Goal: Task Accomplishment & Management: Manage account settings

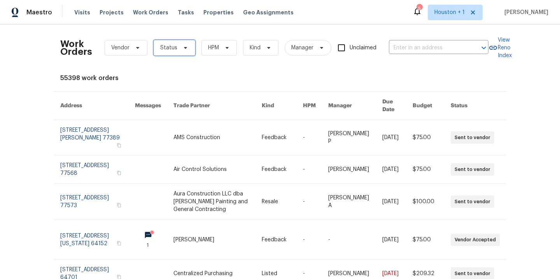
click at [164, 46] on span "Status" at bounding box center [168, 48] width 17 height 8
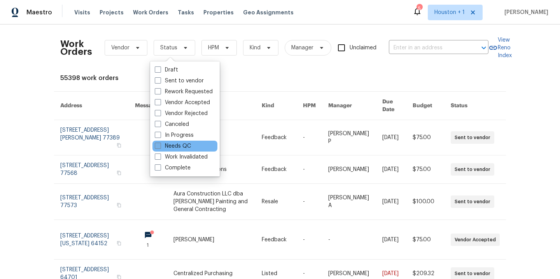
click at [173, 143] on label "Needs QC" at bounding box center [173, 146] width 36 height 8
click at [160, 143] on input "Needs QC" at bounding box center [157, 144] width 5 height 5
checkbox input "true"
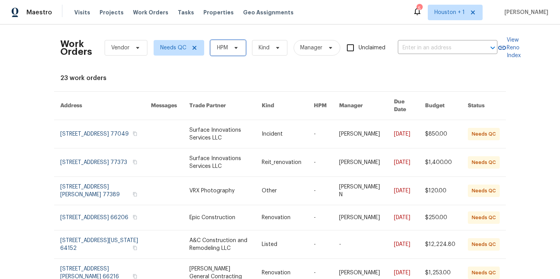
click at [235, 49] on icon at bounding box center [236, 48] width 6 height 6
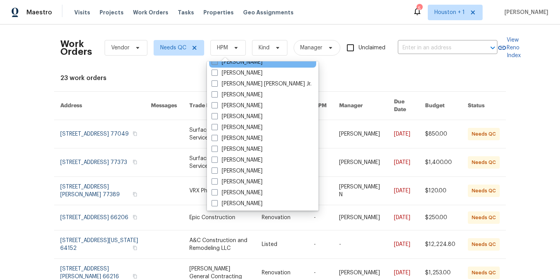
click at [241, 65] on label "[PERSON_NAME]" at bounding box center [236, 62] width 51 height 8
click at [216, 63] on input "[PERSON_NAME]" at bounding box center [213, 60] width 5 height 5
checkbox input "true"
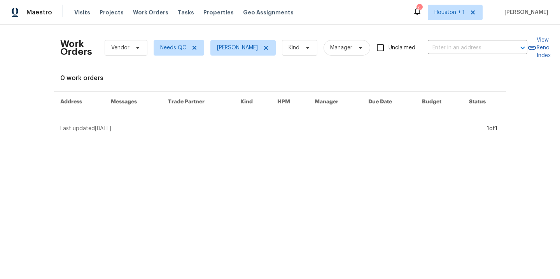
scroll to position [244, 0]
click at [192, 49] on icon at bounding box center [194, 48] width 4 height 4
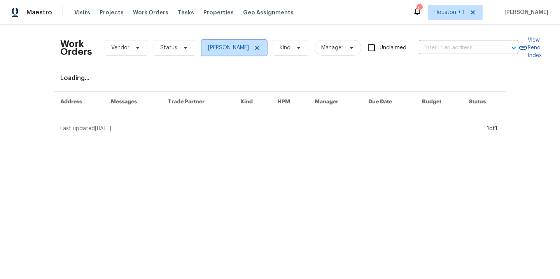
click at [254, 48] on icon at bounding box center [257, 48] width 6 height 6
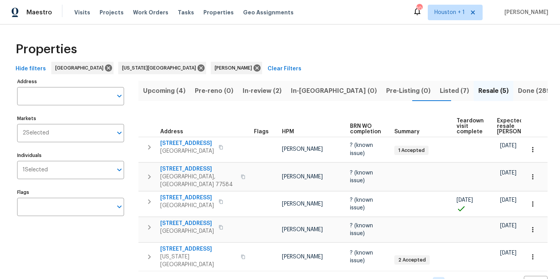
scroll to position [12, 0]
click at [440, 89] on span "Listed (7)" at bounding box center [454, 90] width 29 height 11
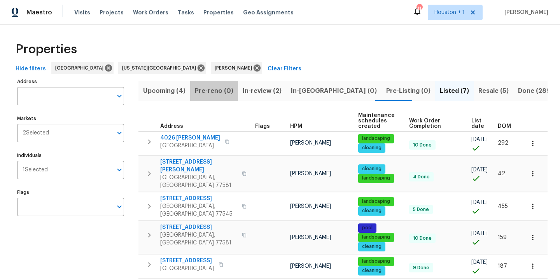
click at [222, 92] on span "Pre-reno (0)" at bounding box center [214, 90] width 38 height 11
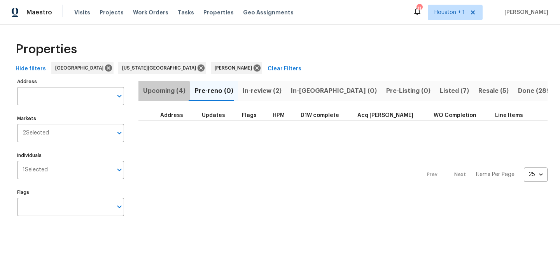
click at [156, 93] on span "Upcoming (4)" at bounding box center [164, 90] width 42 height 11
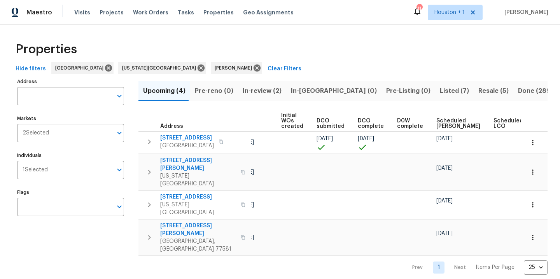
scroll to position [0, 99]
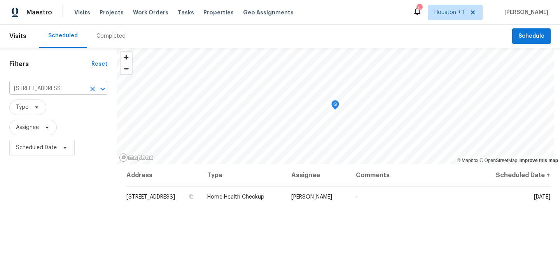
click at [36, 83] on input "[STREET_ADDRESS]" at bounding box center [47, 89] width 76 height 12
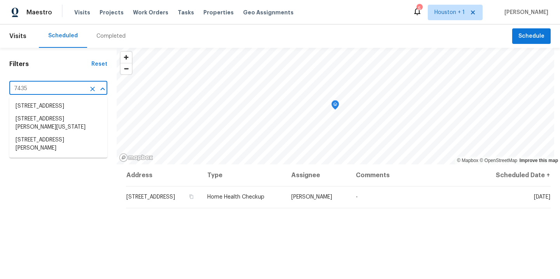
type input "7435 n"
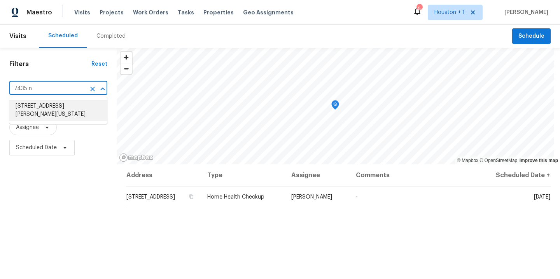
click at [63, 108] on li "[STREET_ADDRESS][PERSON_NAME][US_STATE]" at bounding box center [58, 110] width 98 height 21
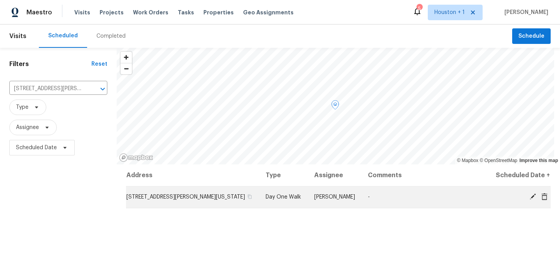
click at [527, 193] on span at bounding box center [533, 196] width 12 height 7
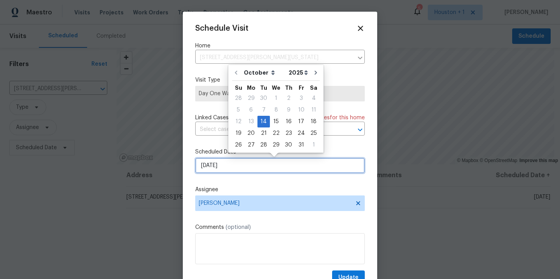
click at [286, 172] on input "[DATE]" at bounding box center [279, 166] width 169 height 16
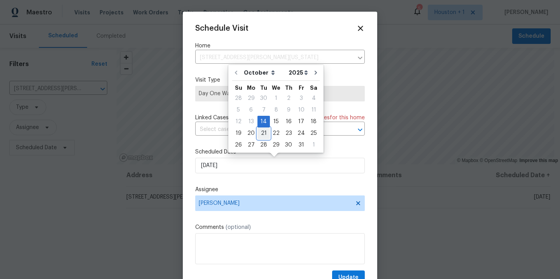
click at [260, 136] on div "21" at bounding box center [263, 133] width 12 height 11
type input "[DATE]"
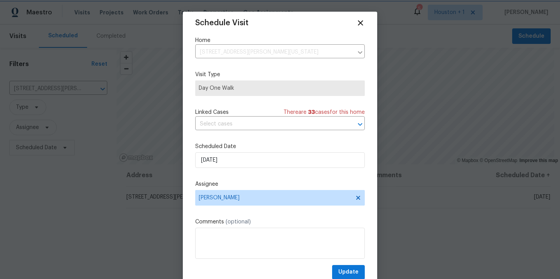
scroll to position [14, 0]
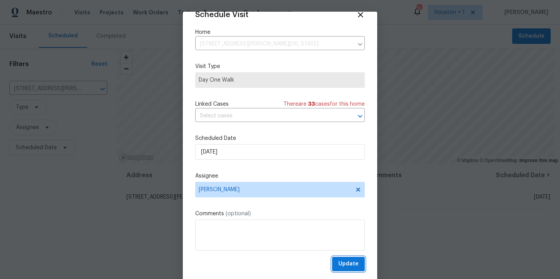
click at [339, 263] on span "Update" at bounding box center [348, 264] width 20 height 10
